Goal: Information Seeking & Learning: Learn about a topic

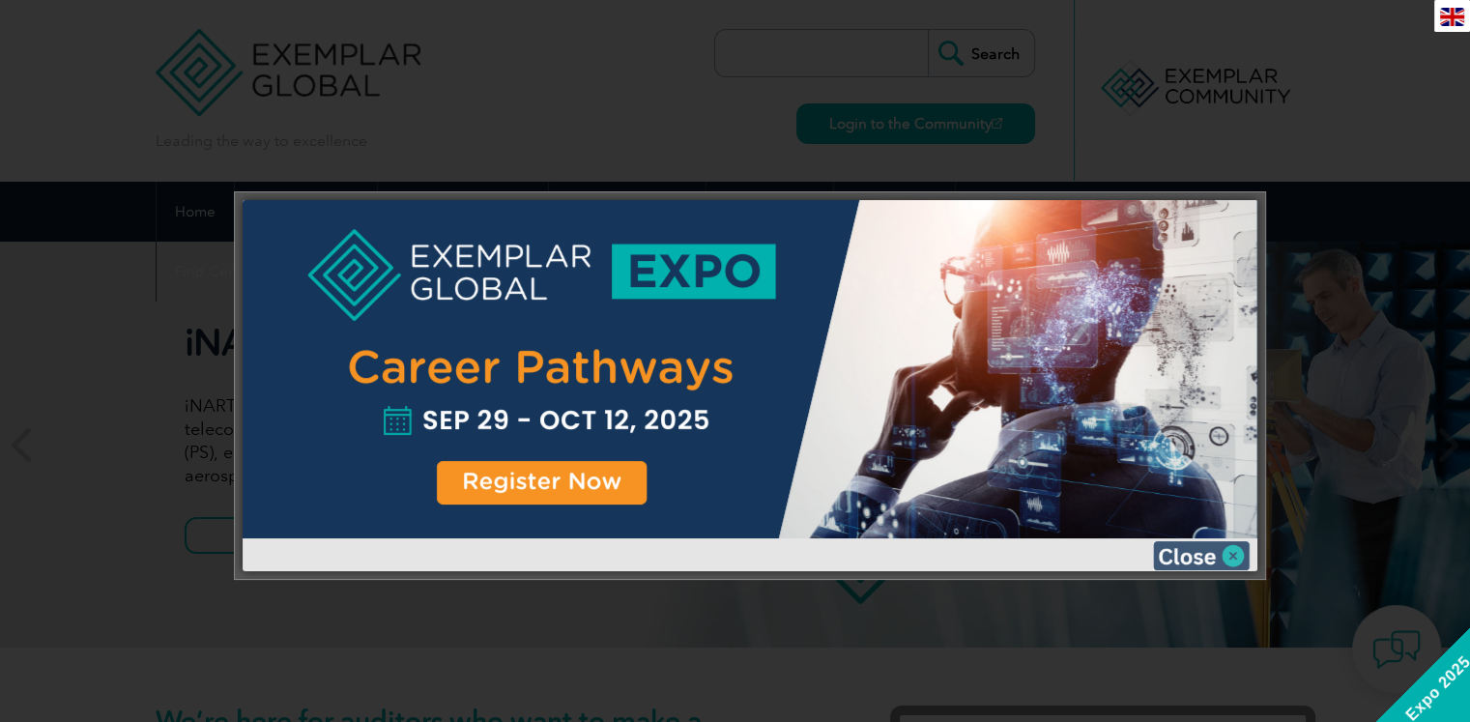
click at [1206, 556] on img at bounding box center [1201, 555] width 97 height 29
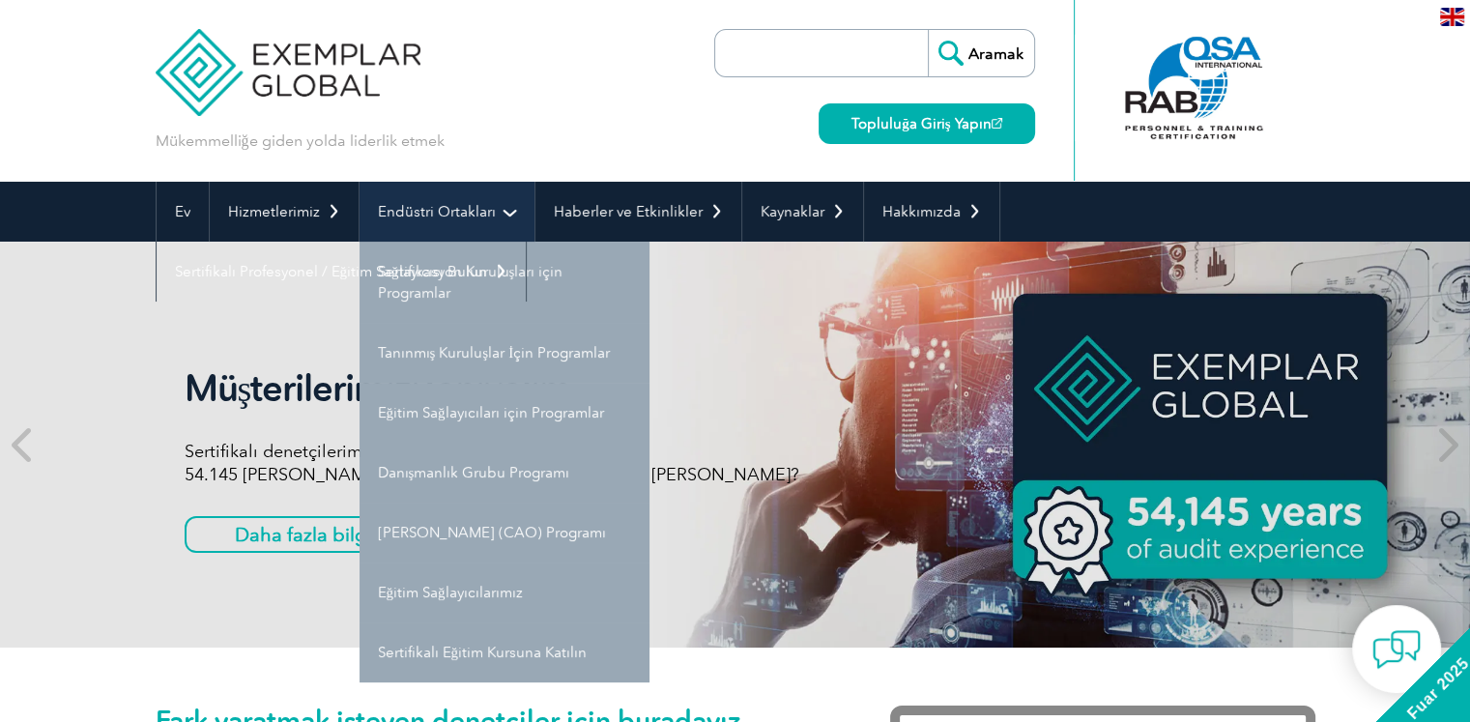
click at [506, 204] on link "Endüstri Ortakları" at bounding box center [446, 212] width 175 height 60
click at [449, 214] on font "Endüstri Ortakları" at bounding box center [437, 211] width 118 height 17
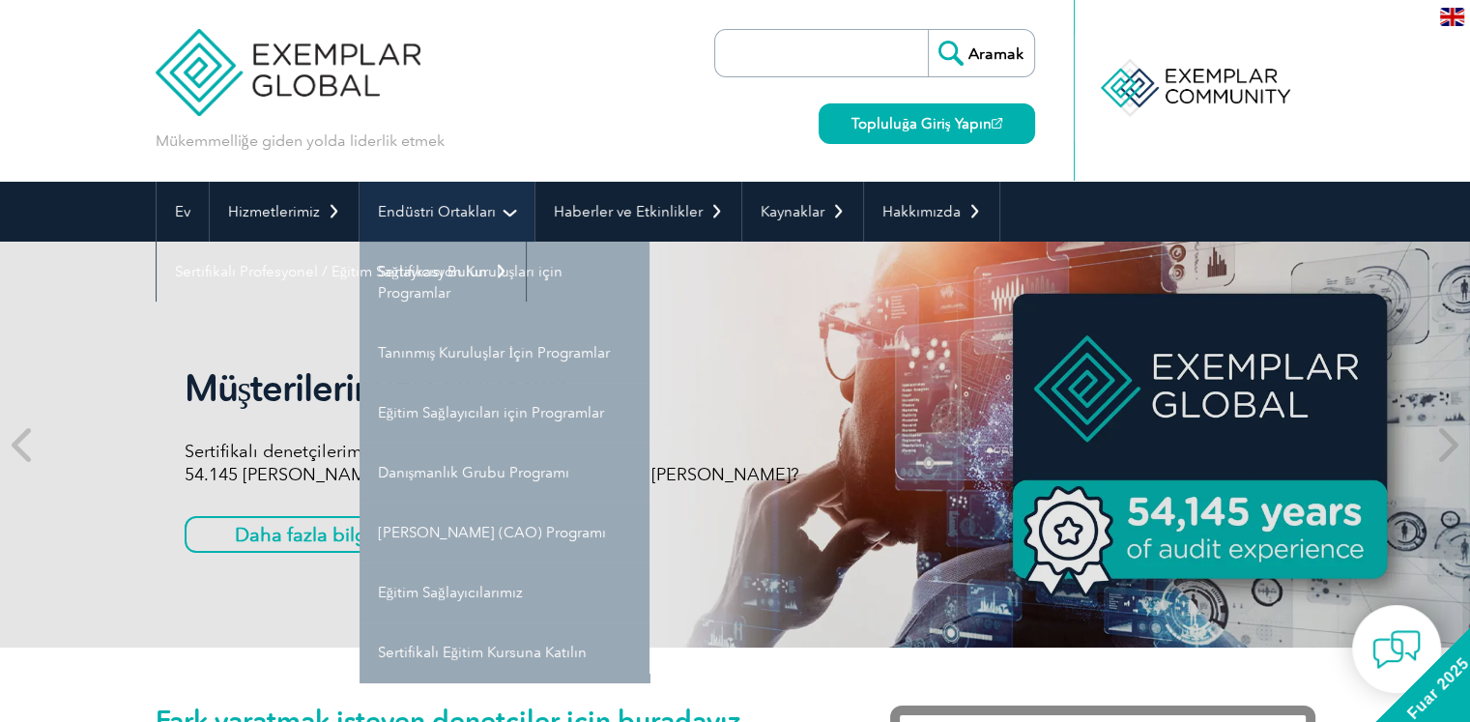
click at [495, 209] on link "Endüstri Ortakları" at bounding box center [446, 212] width 175 height 60
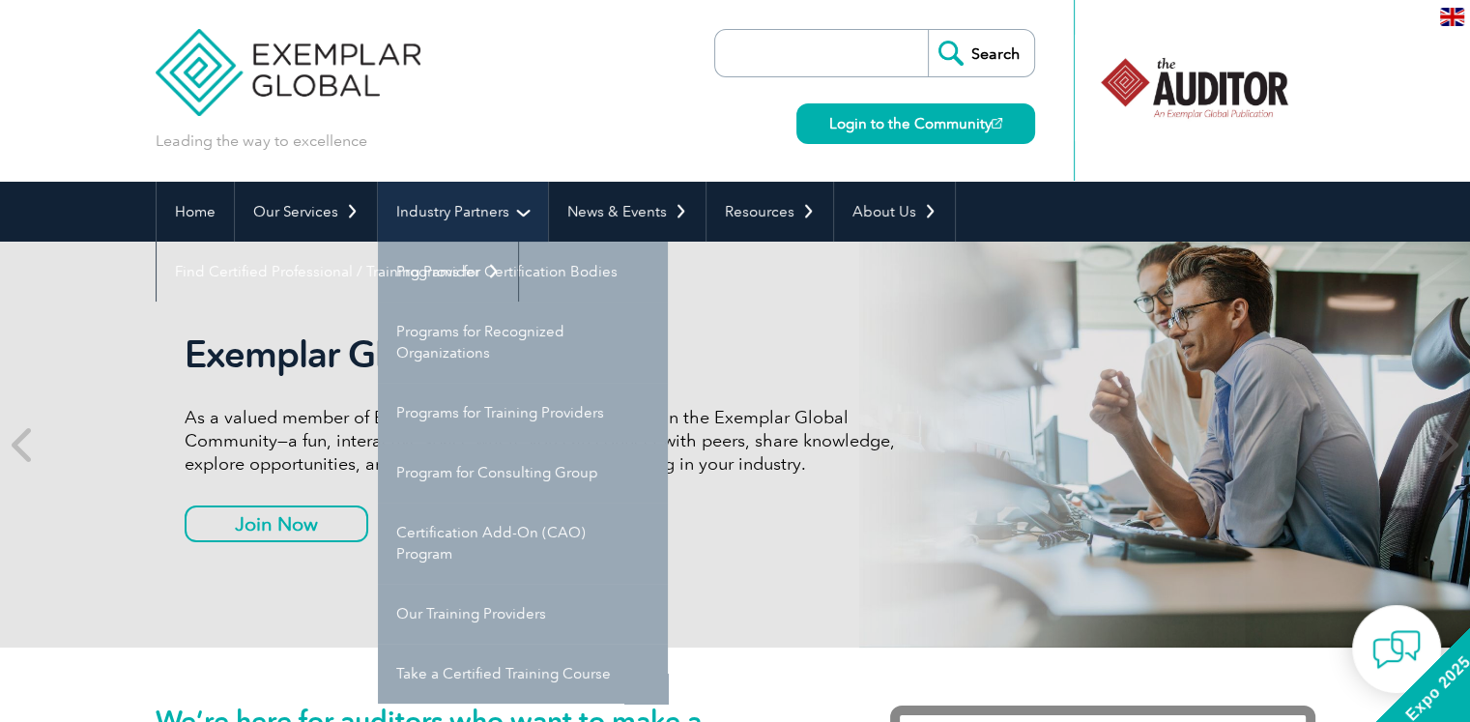
click at [519, 204] on link "Industry Partners" at bounding box center [463, 212] width 170 height 60
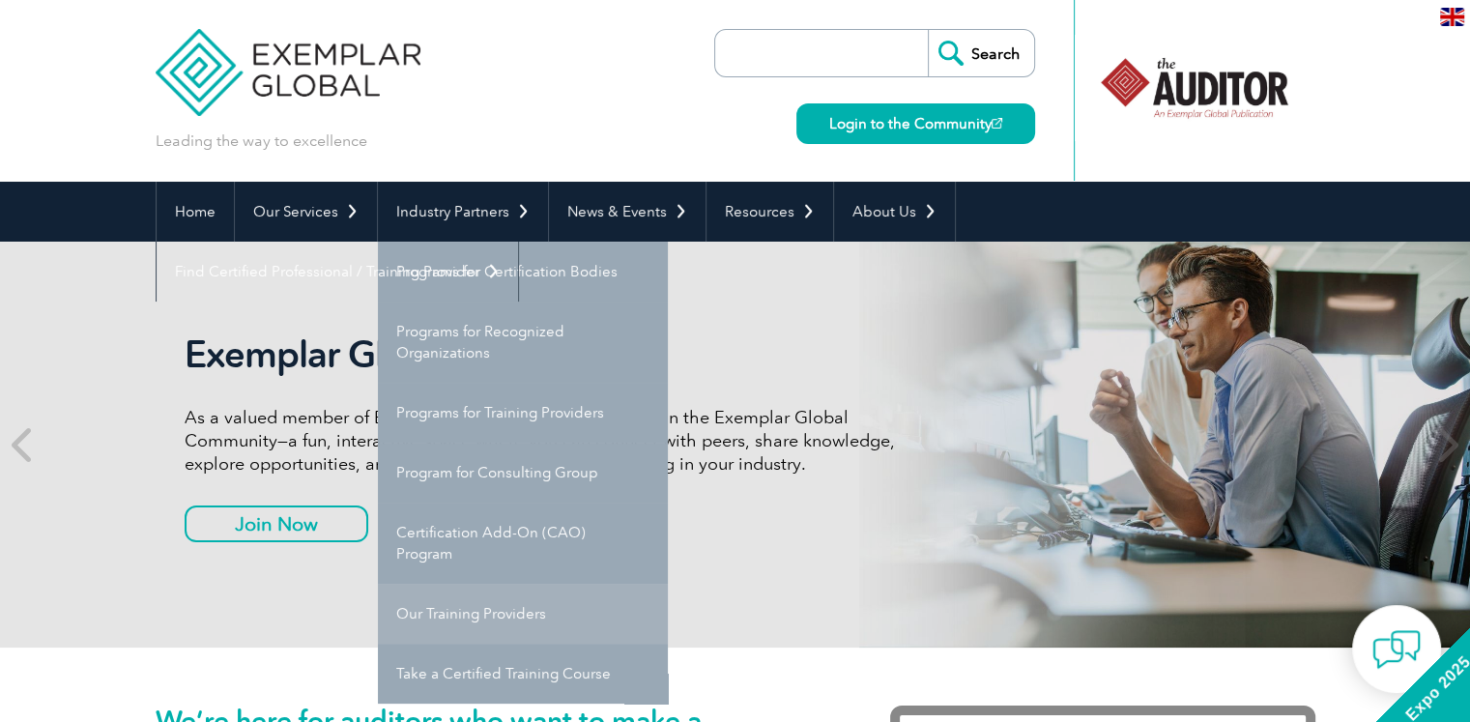
click at [479, 610] on link "Our Training Providers" at bounding box center [523, 614] width 290 height 60
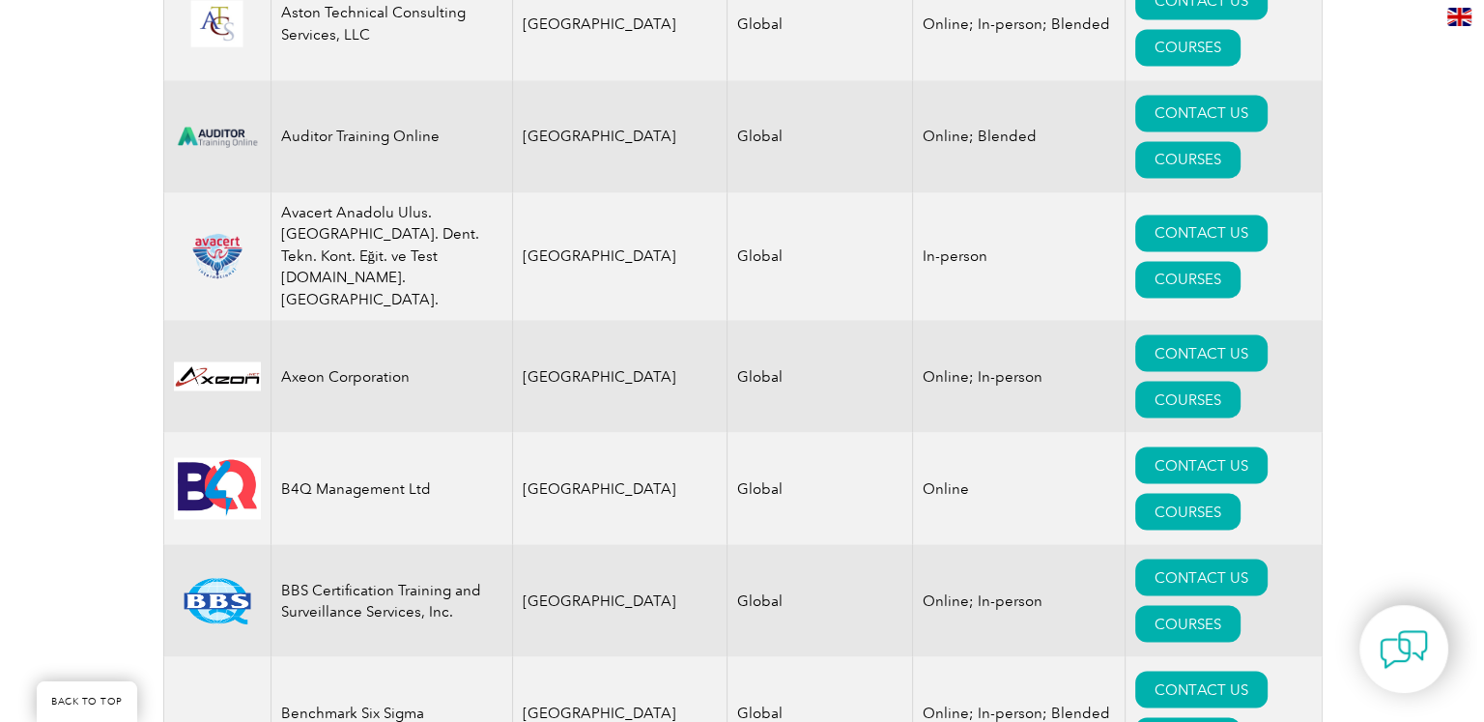
scroll to position [3189, 0]
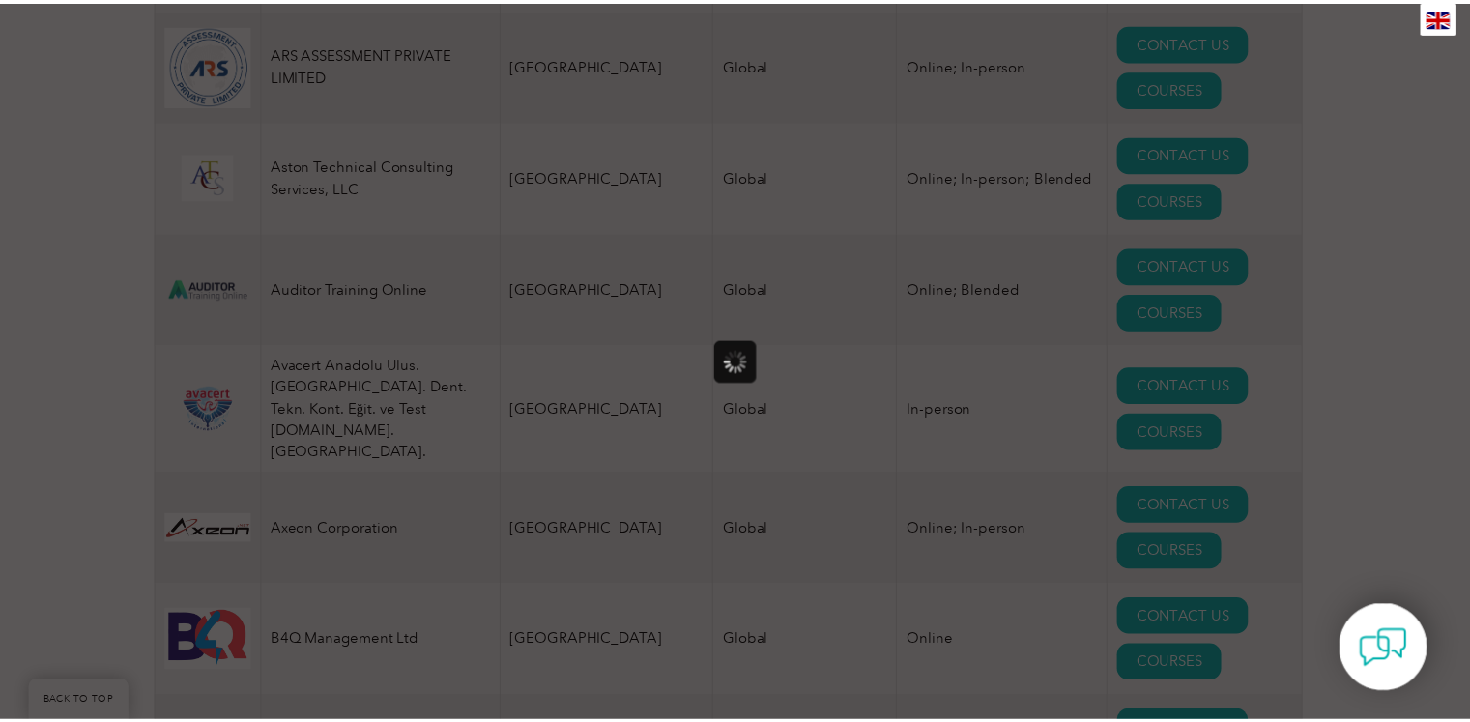
scroll to position [0, 0]
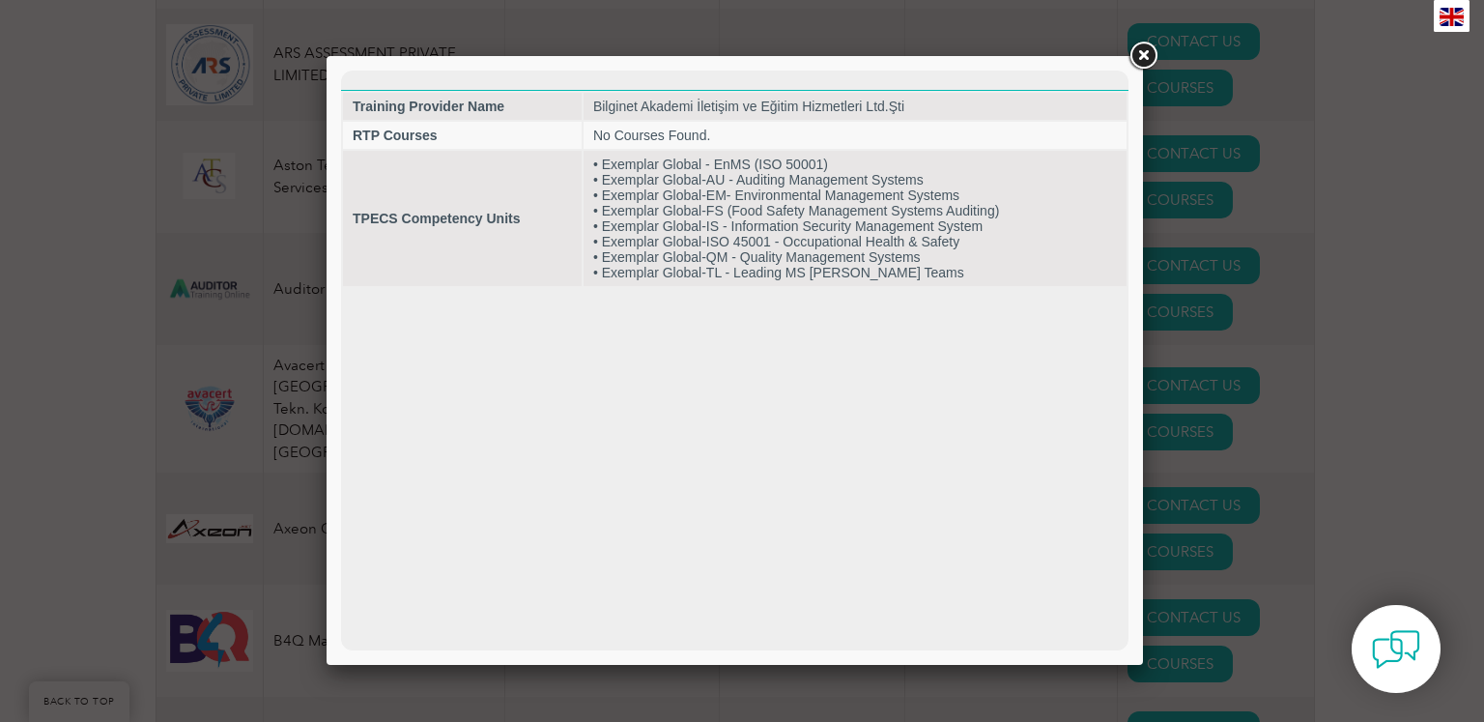
click at [1139, 53] on link at bounding box center [1143, 56] width 35 height 35
